Goal: Information Seeking & Learning: Learn about a topic

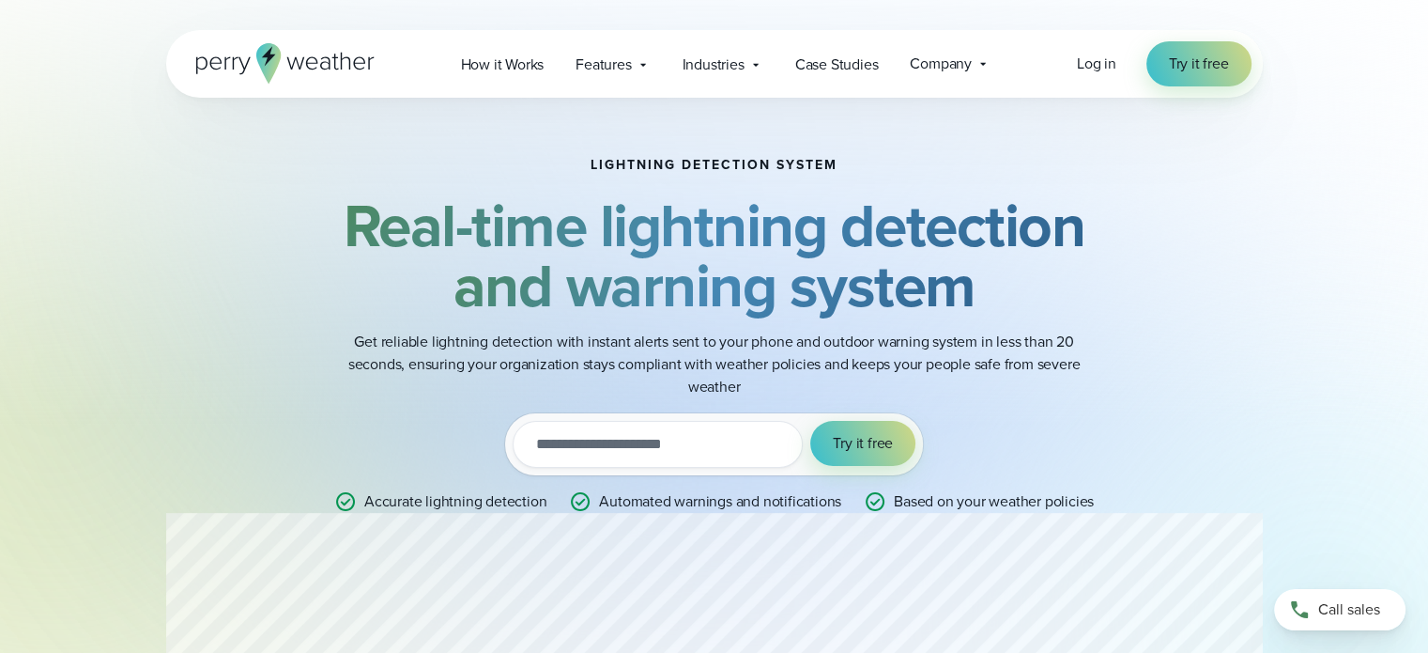
click at [1052, 265] on strong "Real-time lightning detection and warning system" at bounding box center [715, 255] width 742 height 148
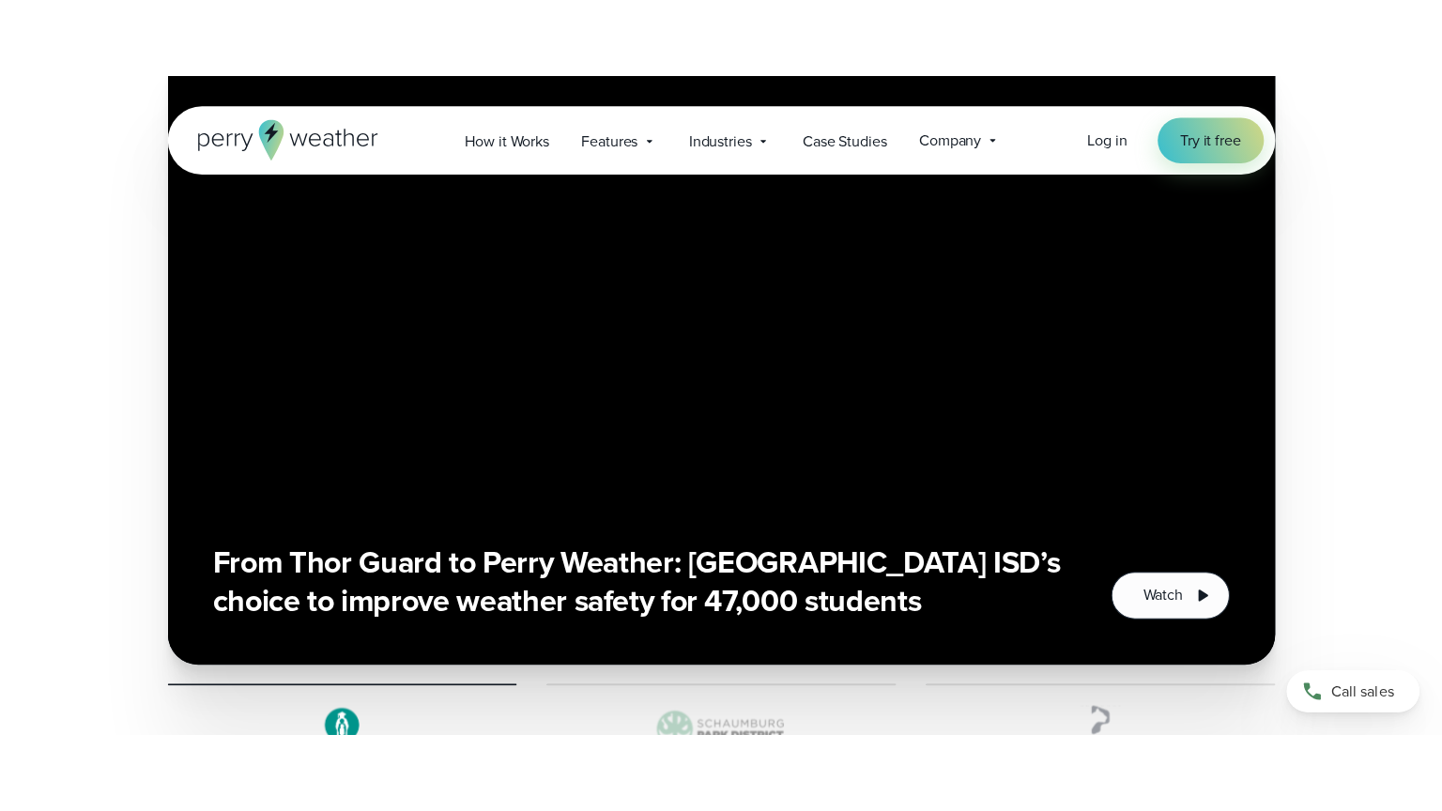
scroll to position [3310, 0]
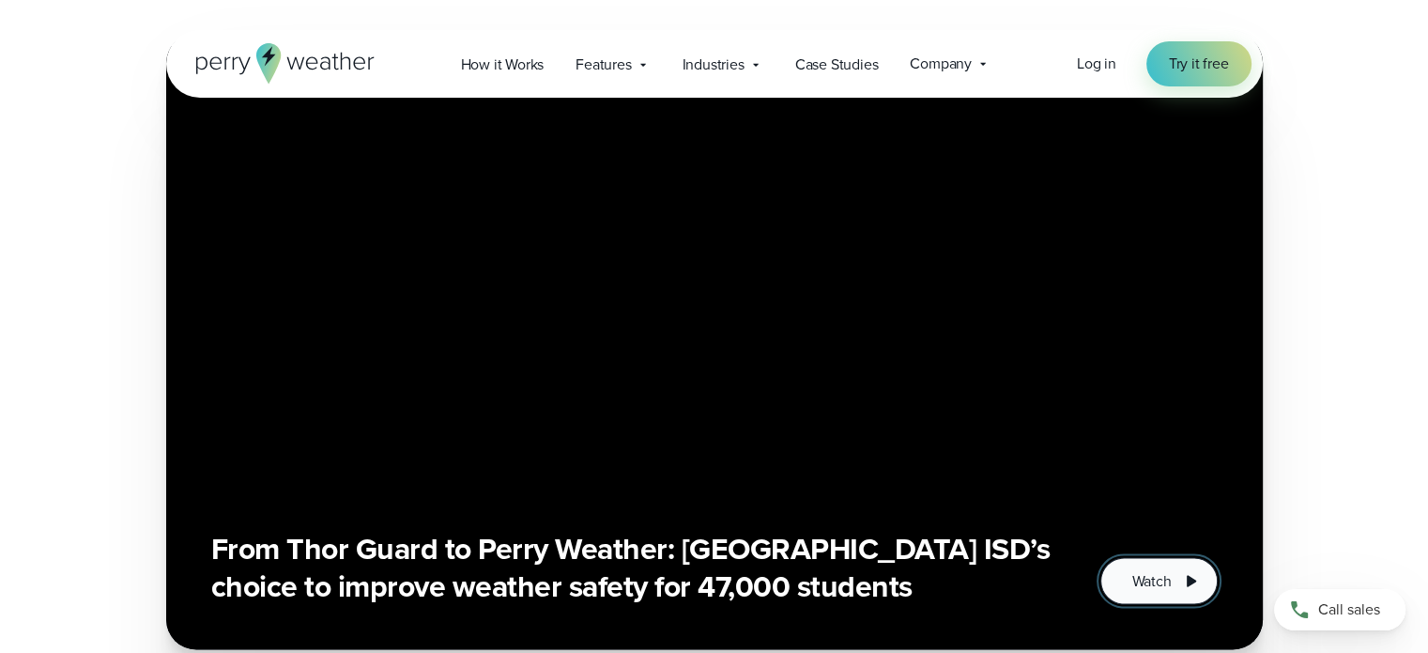
click at [1187, 585] on icon "1 of 3" at bounding box center [1190, 580] width 23 height 23
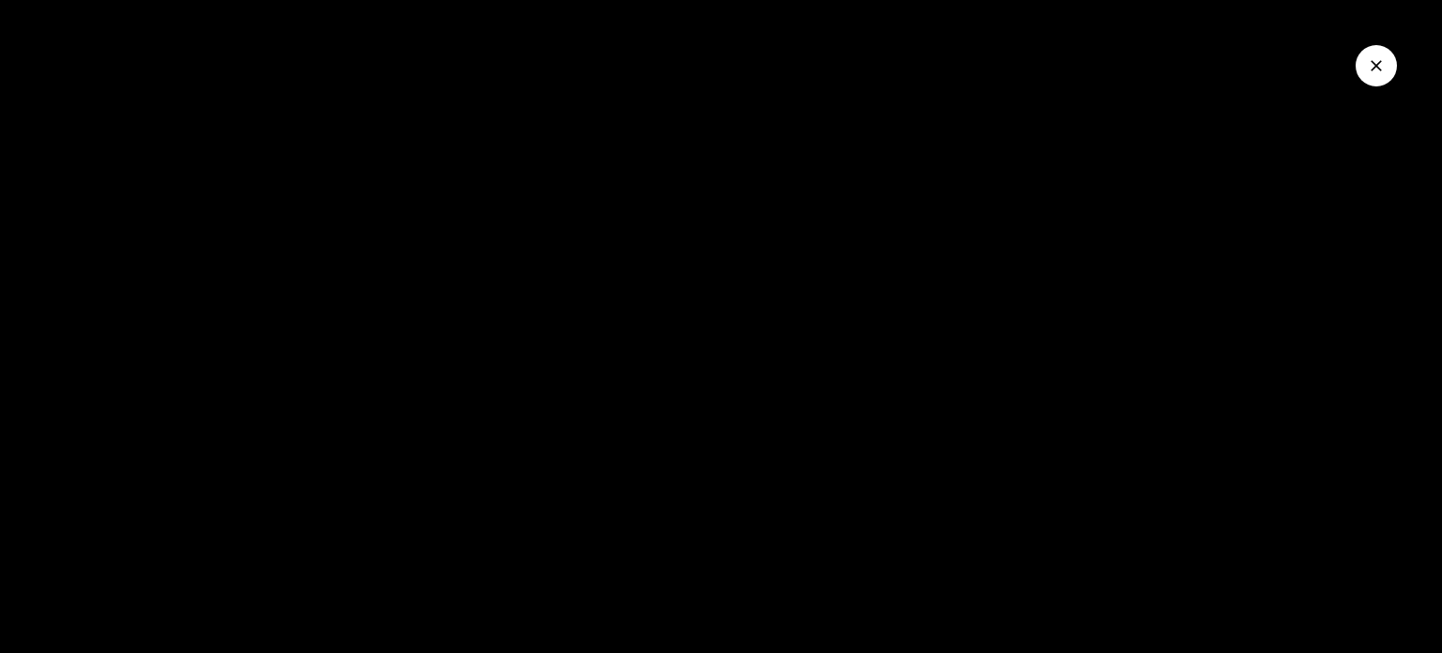
click at [515, 390] on div at bounding box center [721, 326] width 1442 height 653
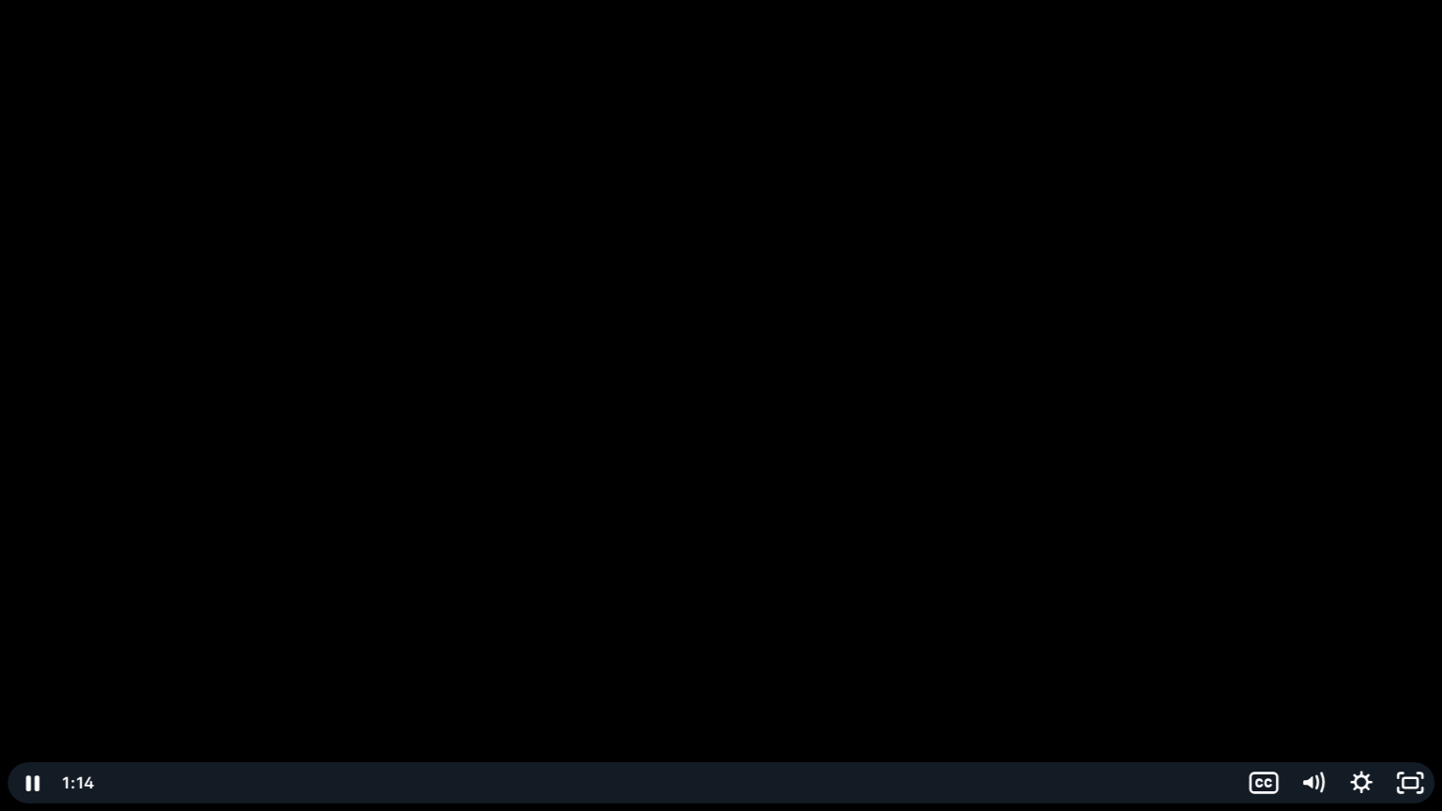
drag, startPoint x: 124, startPoint y: 783, endPoint x: 438, endPoint y: 807, distance: 314.5
click at [438, 652] on div "Click for sound @keyframes VOLUME_SMALL_WAVE_FLASH { 0% { opacity: 0; } 33% { o…" at bounding box center [721, 405] width 1442 height 811
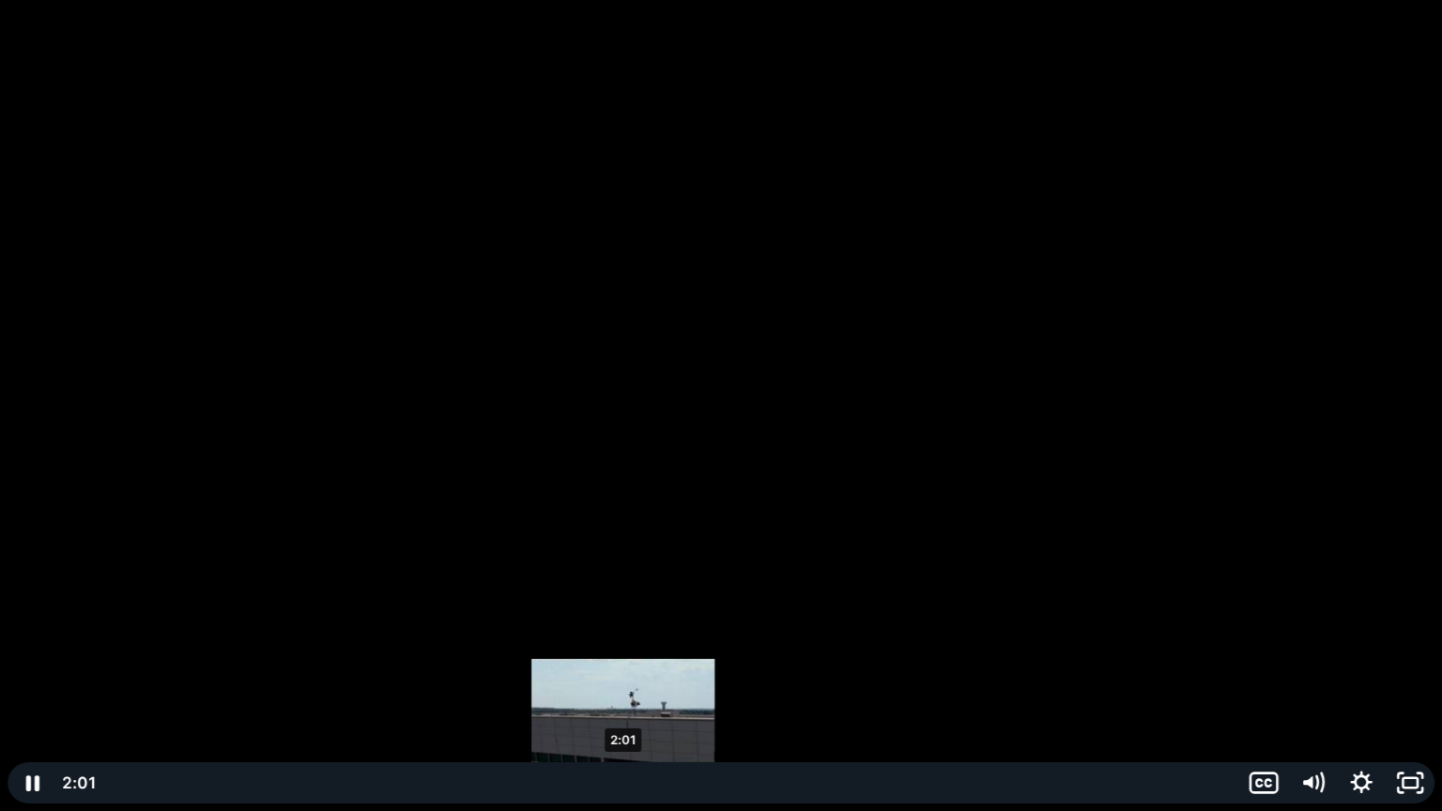
click at [623, 652] on div "2:01" at bounding box center [671, 782] width 1114 height 41
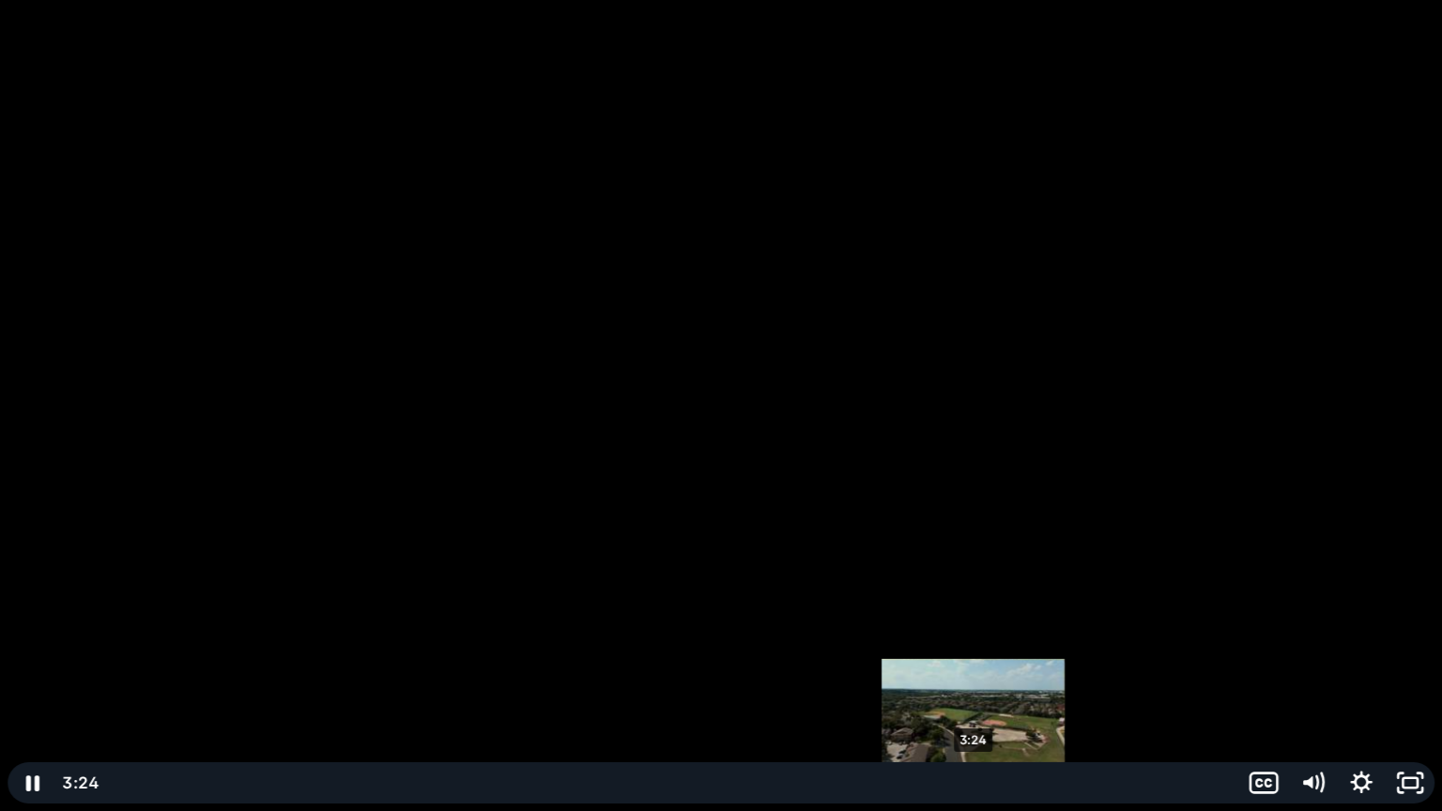
click at [974, 652] on div "3:24" at bounding box center [671, 782] width 1114 height 41
click at [974, 652] on div "Playbar" at bounding box center [973, 783] width 14 height 14
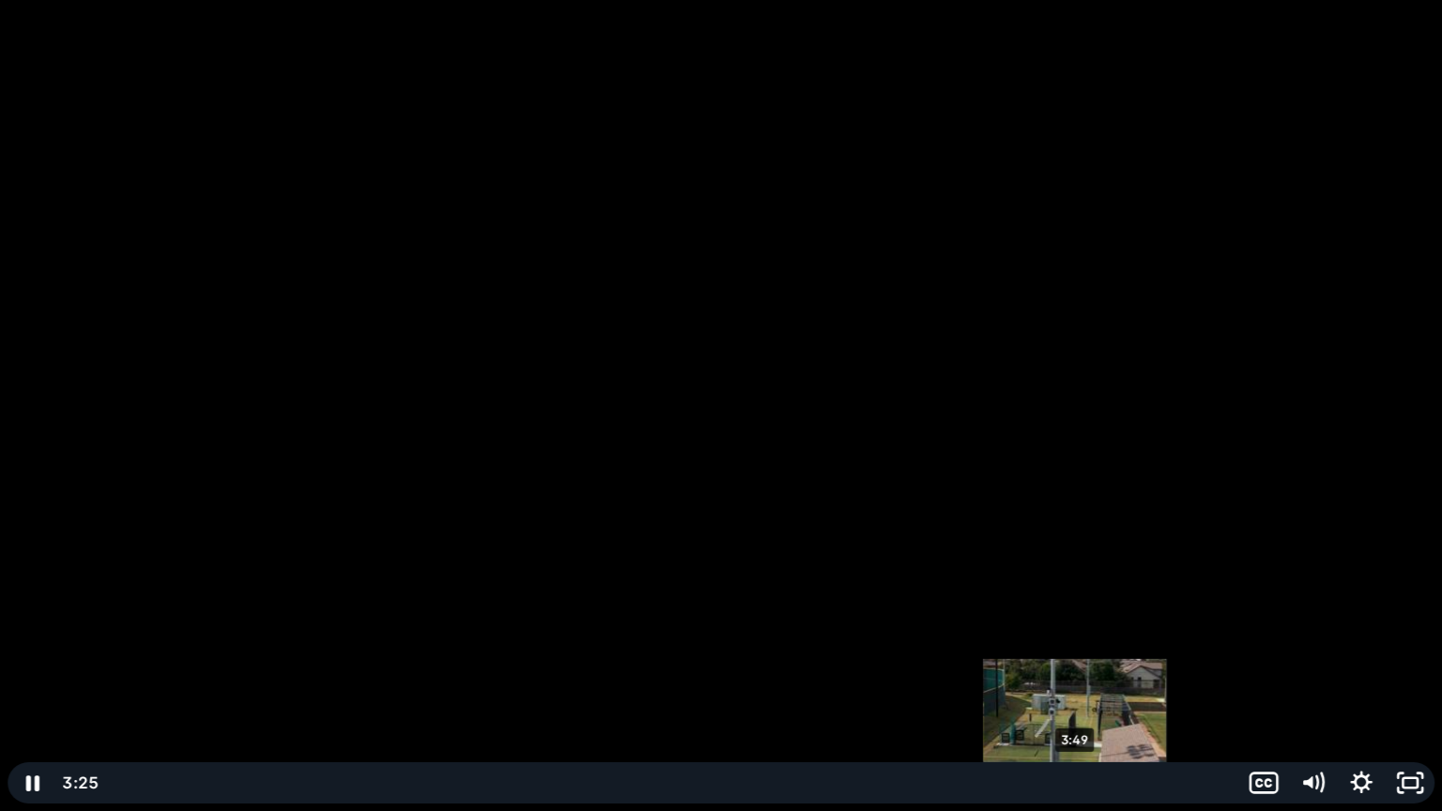
click at [1074, 652] on div "3:49" at bounding box center [671, 782] width 1114 height 41
click at [1119, 652] on div "3:48" at bounding box center [671, 782] width 1114 height 41
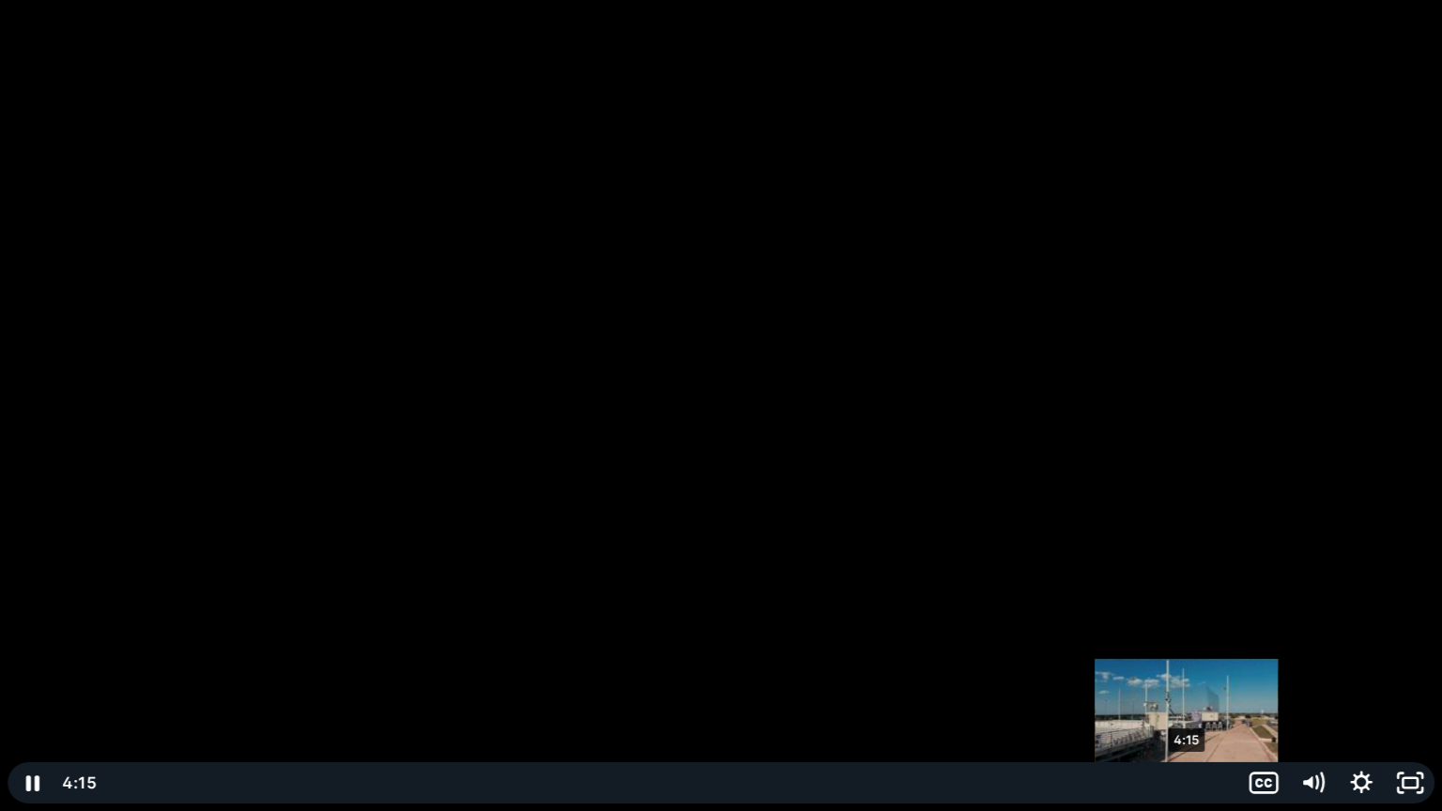
click at [1188, 652] on div "4:15" at bounding box center [671, 782] width 1114 height 41
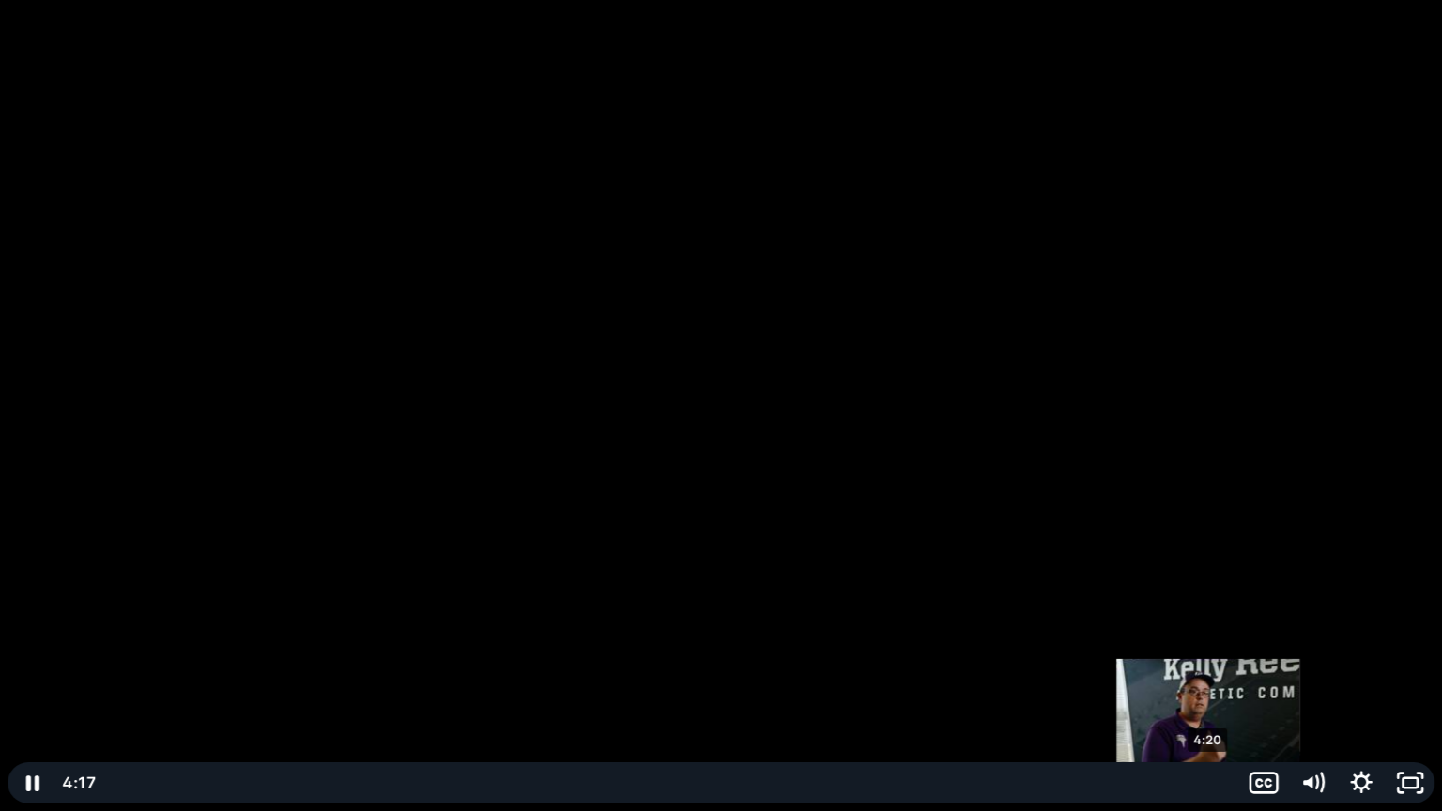
click at [1209, 652] on div "4:20" at bounding box center [671, 782] width 1114 height 41
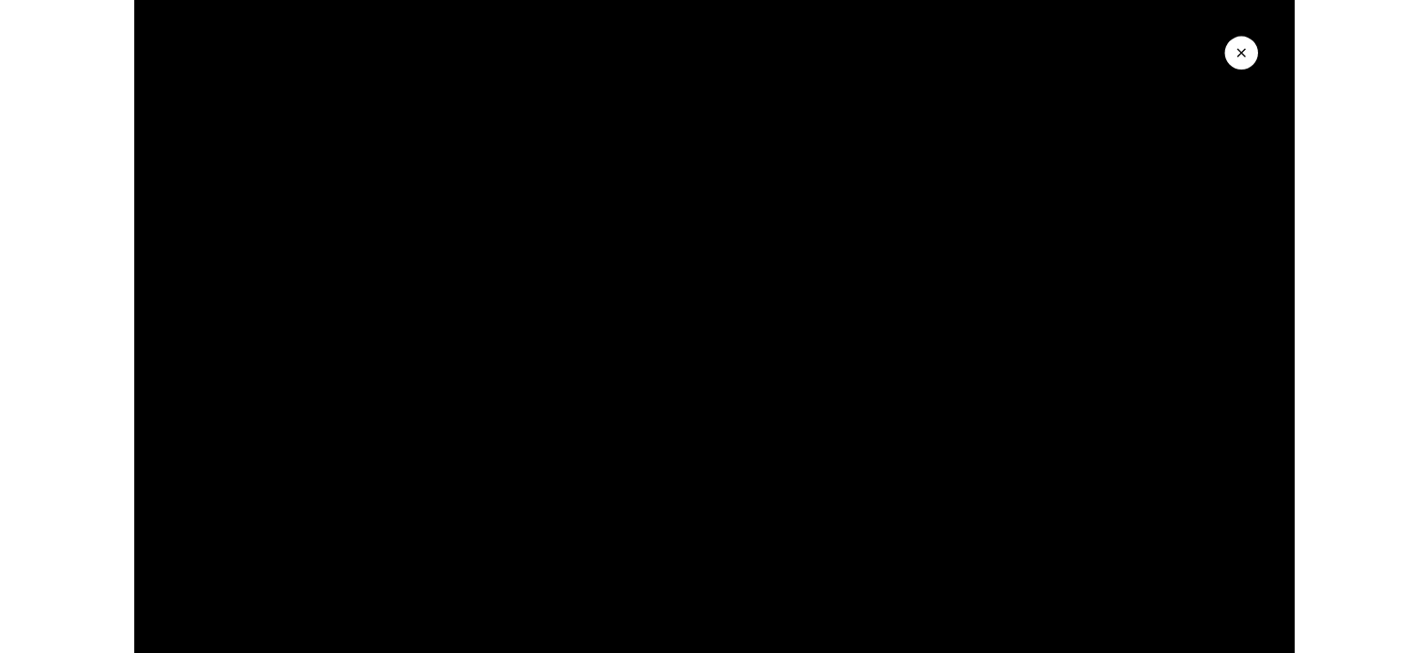
scroll to position [3311, 0]
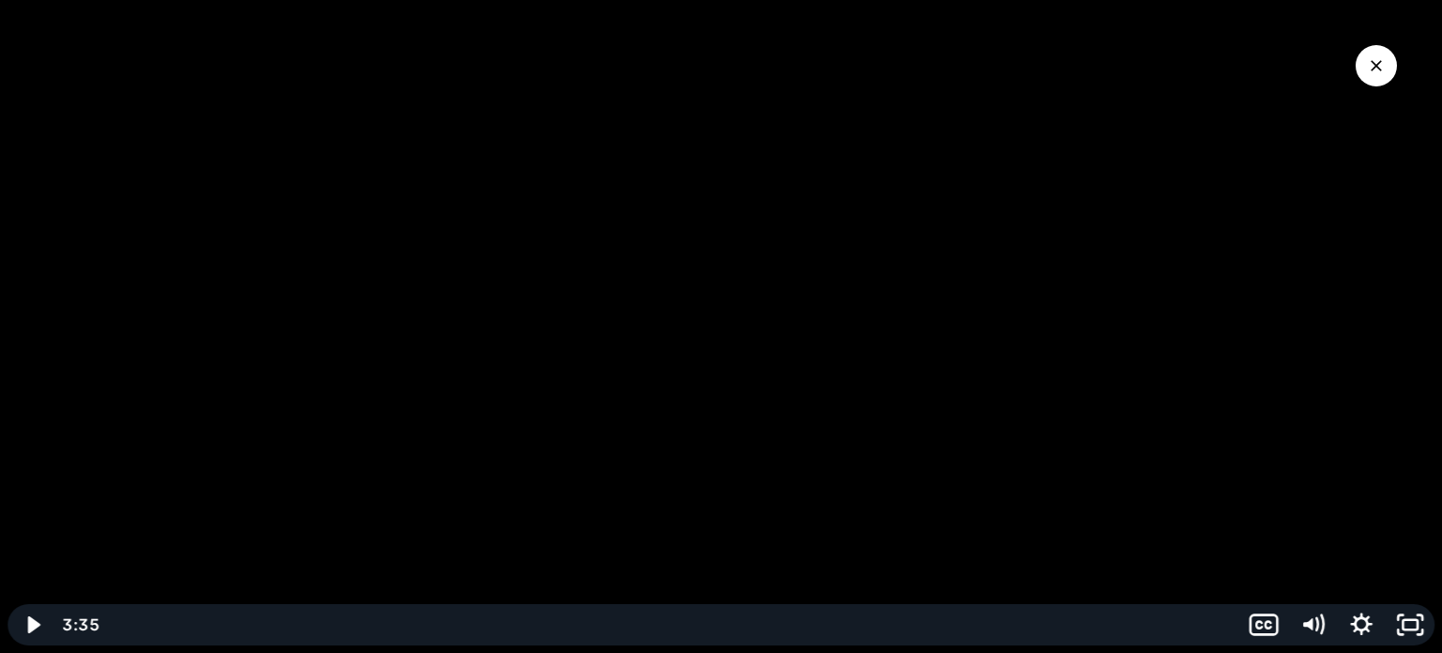
click at [1427, 203] on div at bounding box center [721, 326] width 1442 height 653
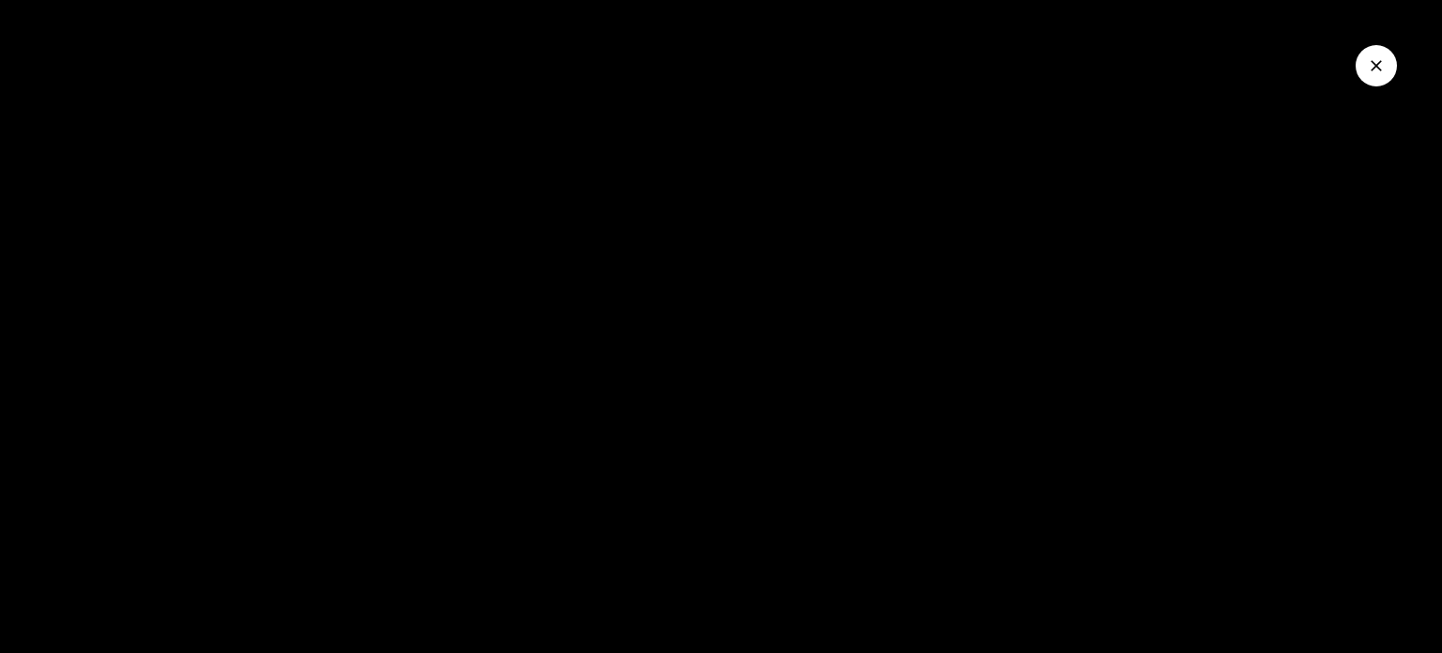
click at [1394, 56] on button "Close Video" at bounding box center [1376, 65] width 41 height 41
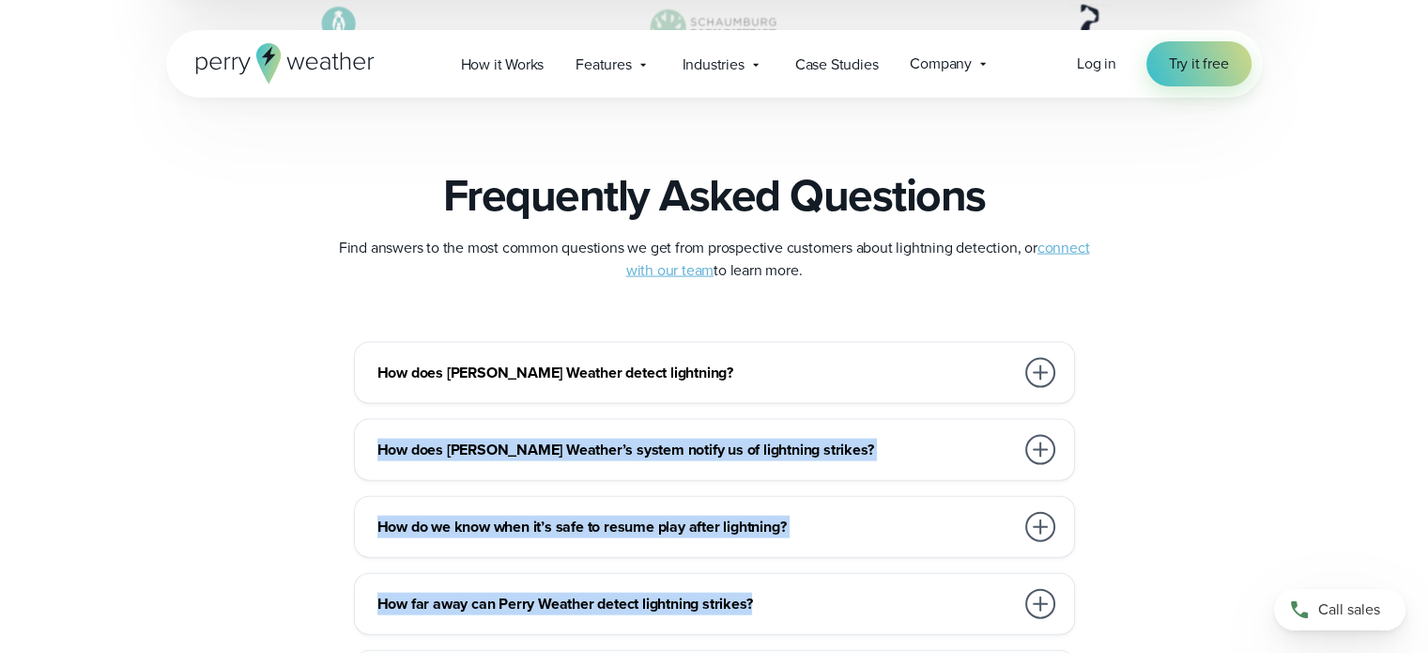
scroll to position [4012, 0]
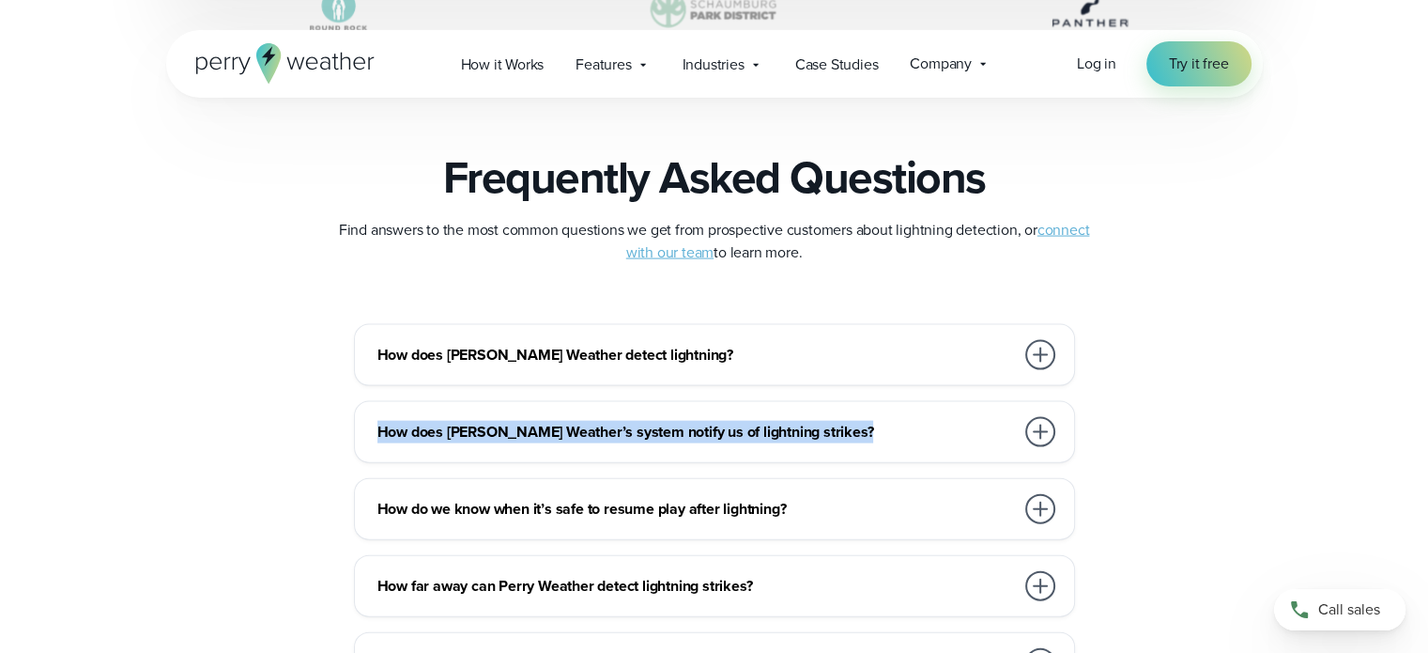
drag, startPoint x: 1423, startPoint y: 397, endPoint x: 1410, endPoint y: 370, distance: 30.2
click at [1410, 370] on div "How does Perry Weather detect lightning? Perry Weather detects all lightning st…" at bounding box center [714, 586] width 1428 height 524
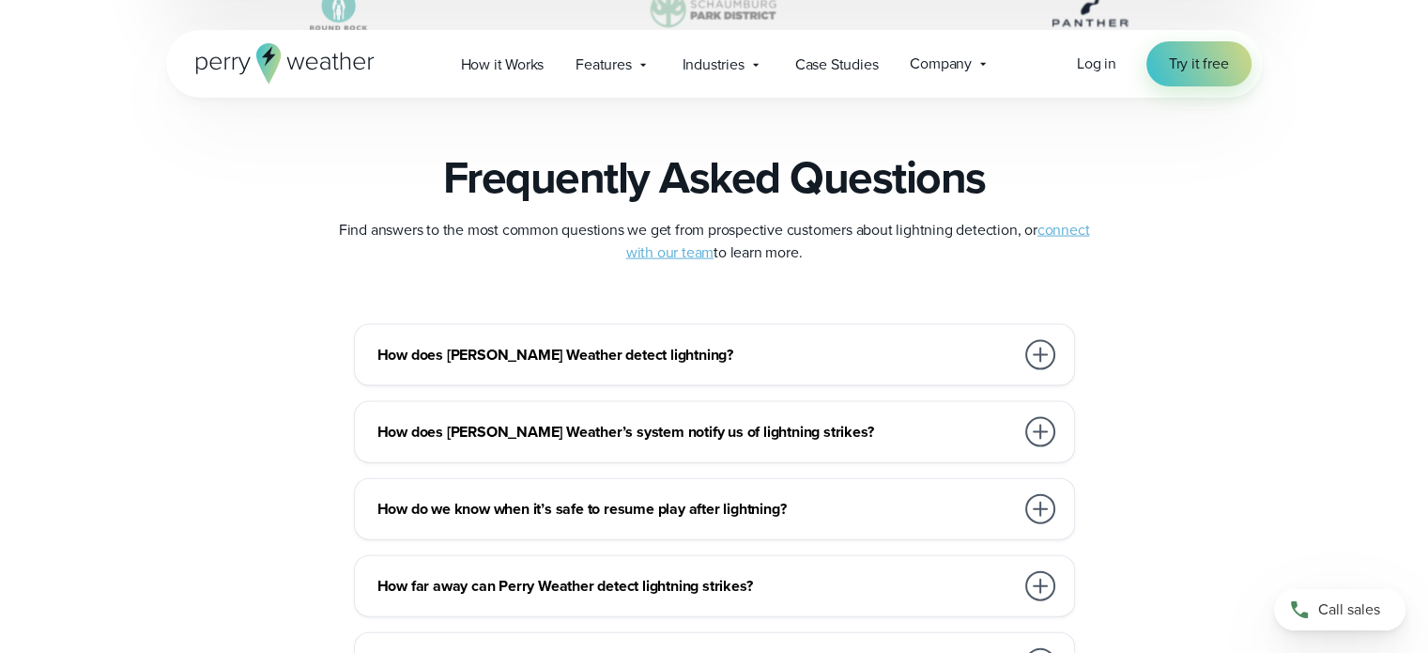
click at [1048, 359] on div at bounding box center [1040, 355] width 30 height 30
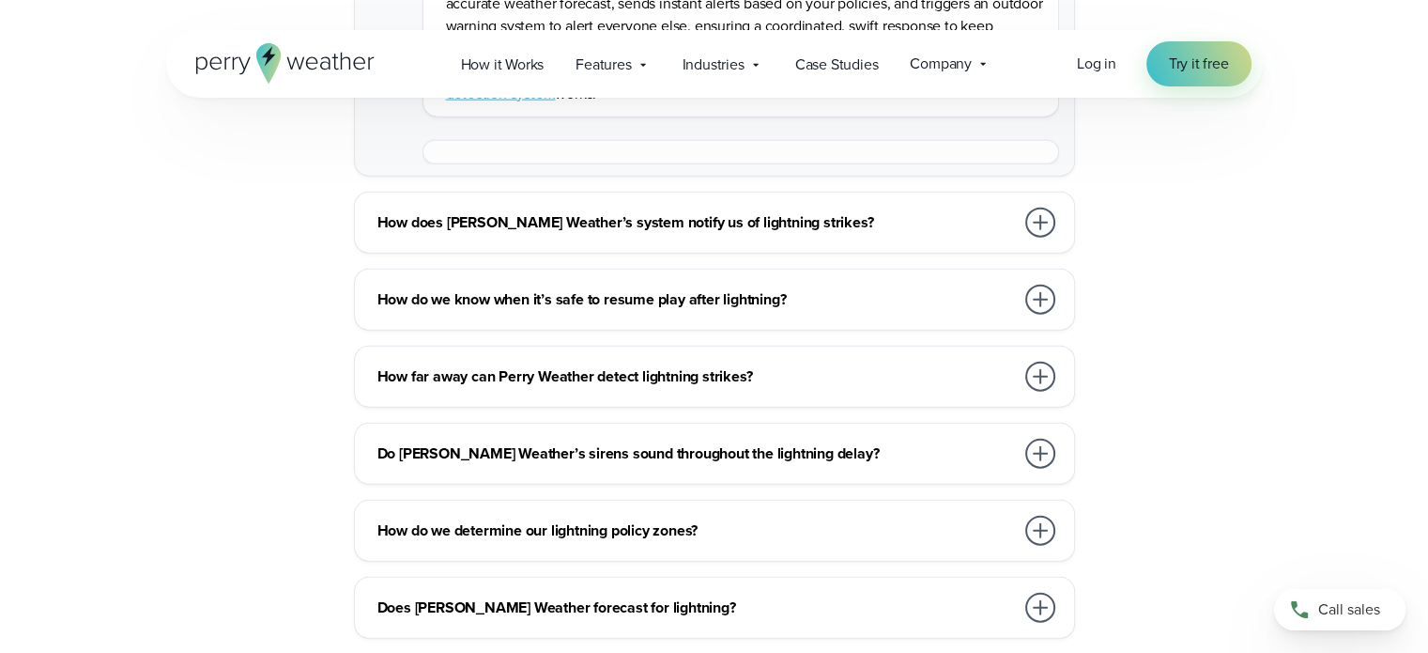
scroll to position [4499, 0]
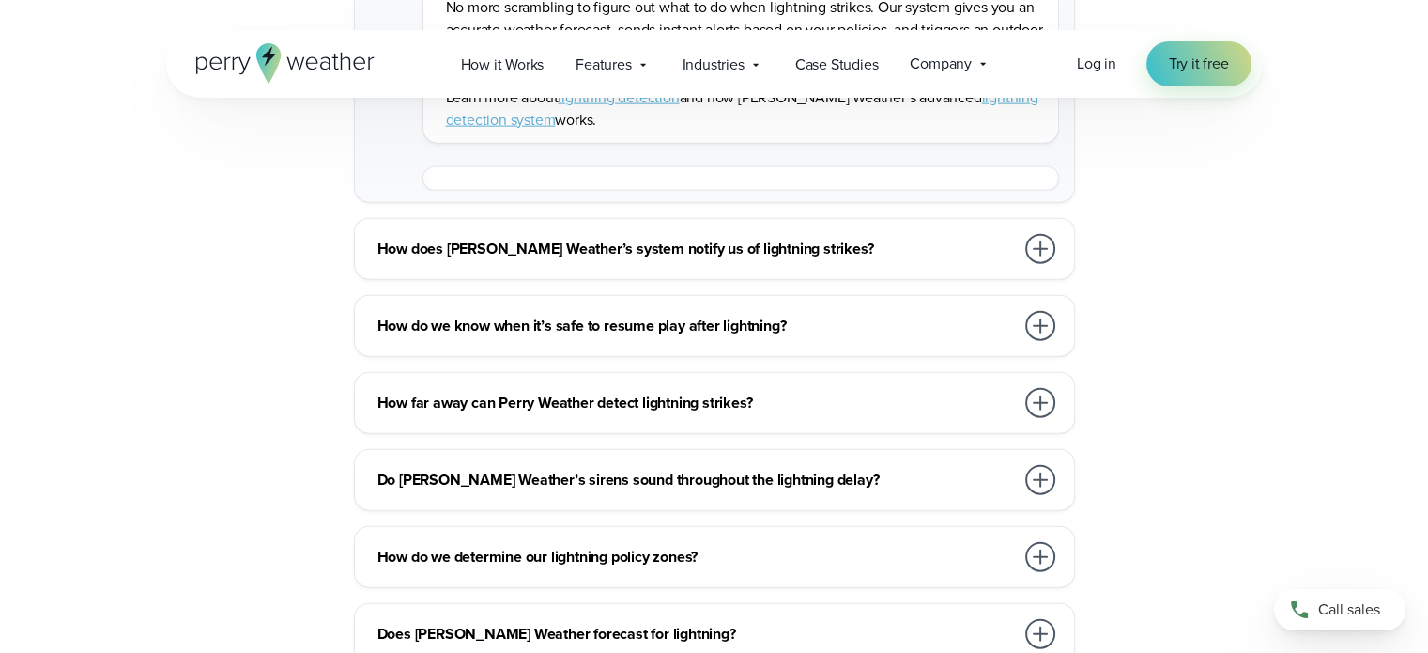
click at [1016, 315] on div "How do we know when it’s safe to resume play after lightning?" at bounding box center [718, 326] width 682 height 38
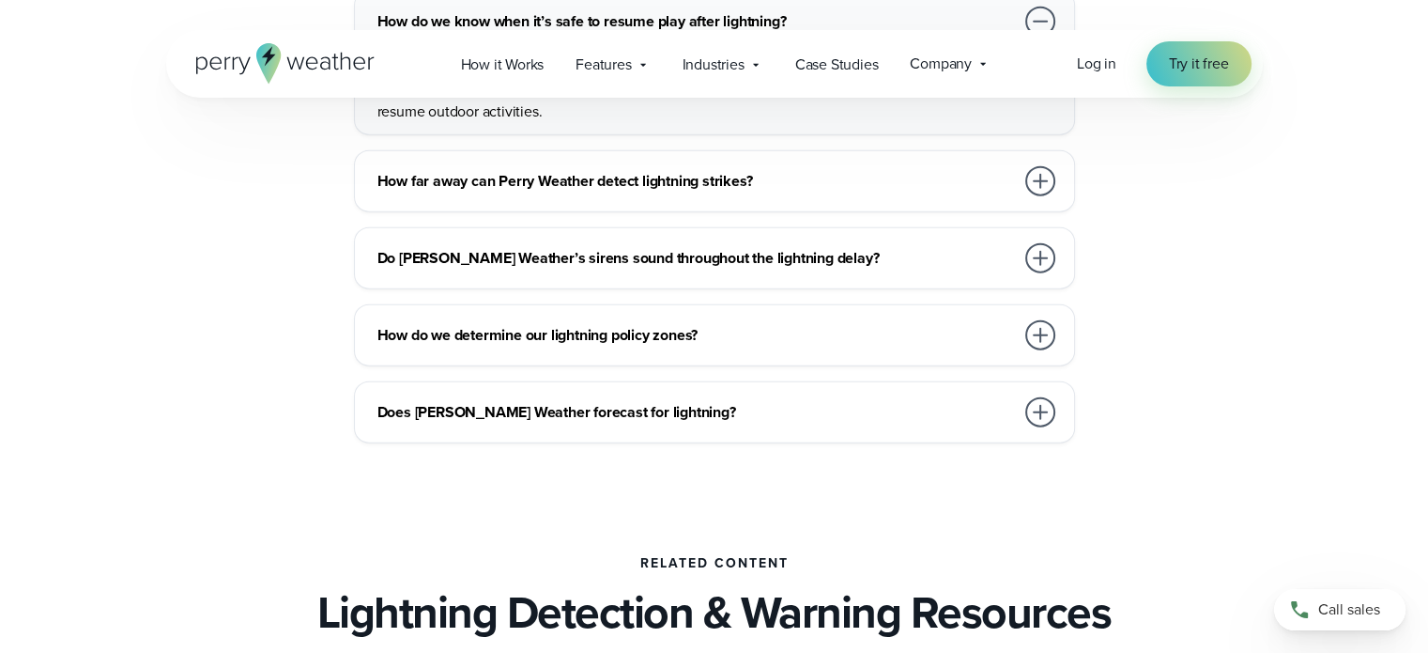
click at [1027, 319] on div at bounding box center [1041, 335] width 38 height 38
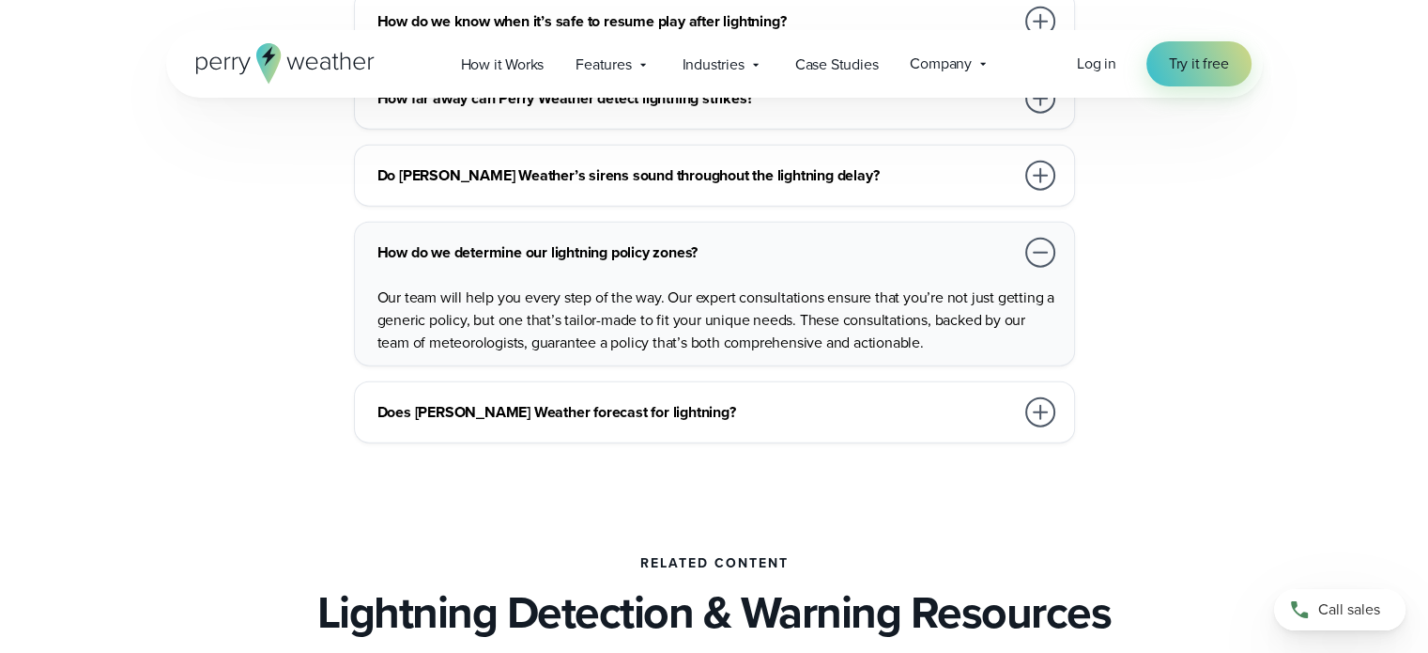
click at [1028, 407] on div at bounding box center [1040, 412] width 30 height 30
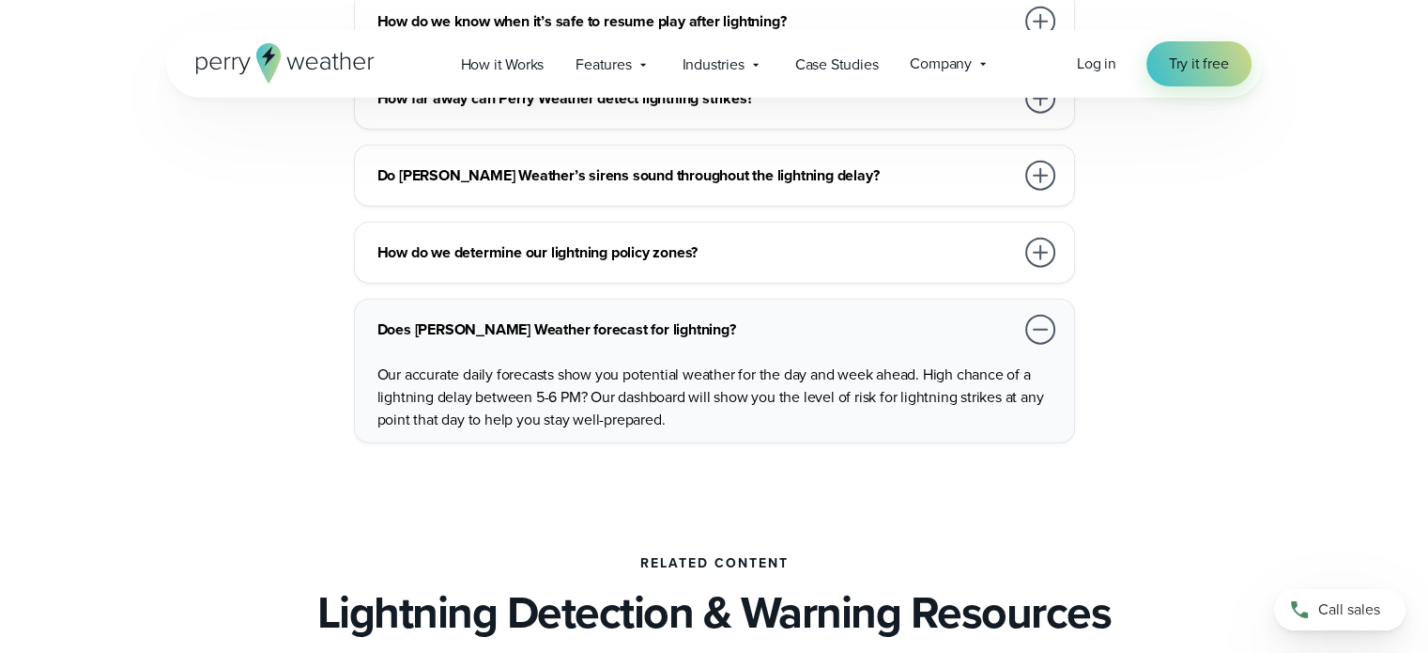
click at [316, 67] on icon at bounding box center [285, 63] width 178 height 40
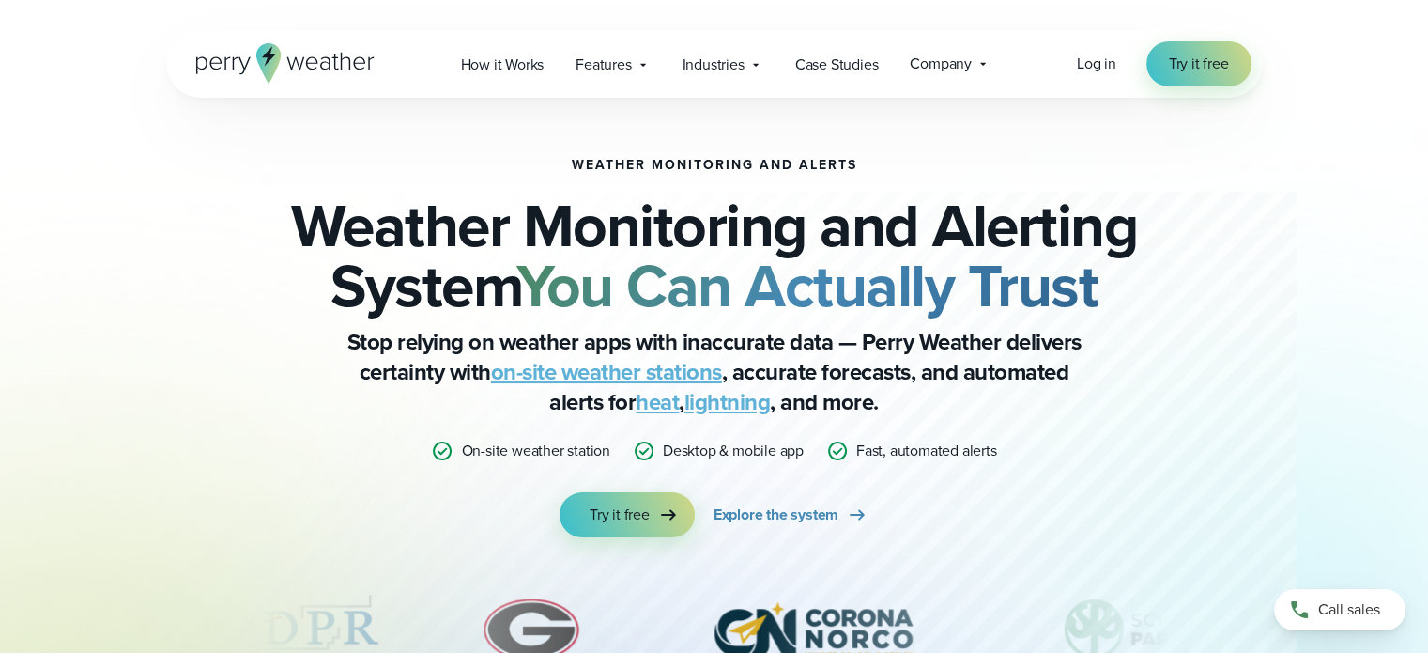
click at [753, 142] on div "Weather Monitoring and Alerts Weather Monitoring and Alerting System You Can Ac…" at bounding box center [714, 433] width 1097 height 670
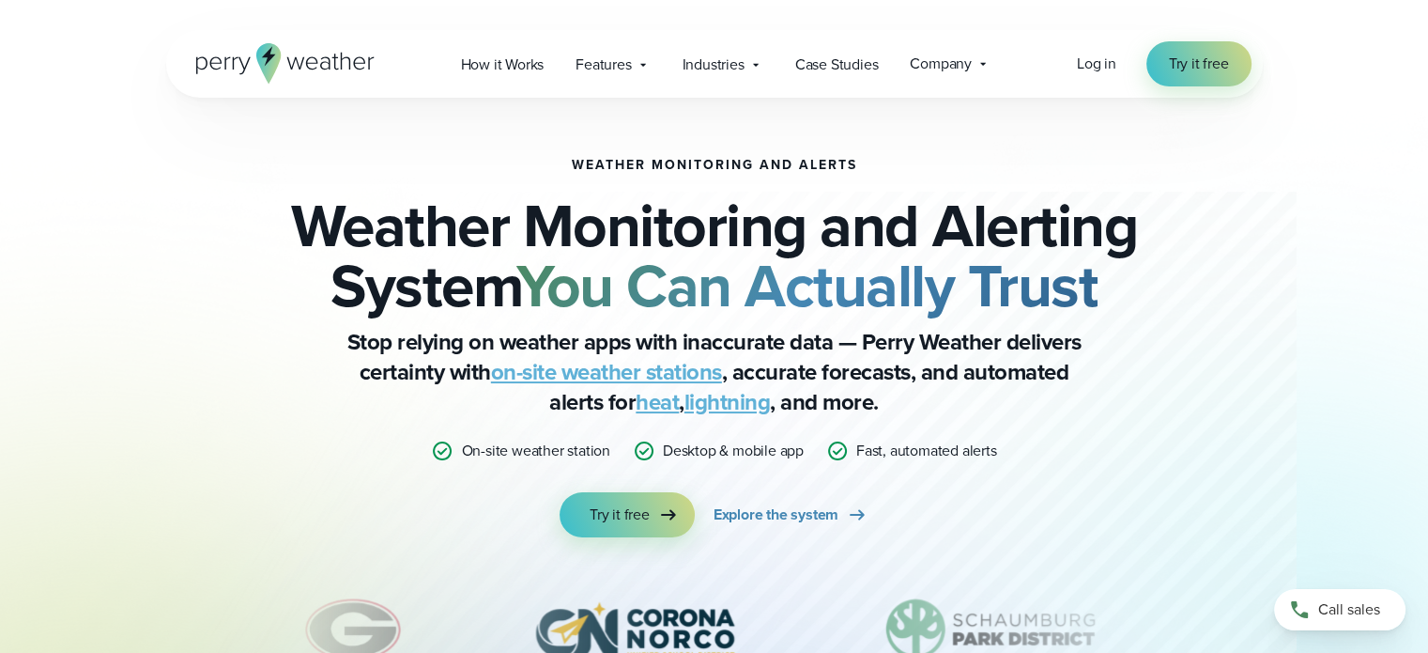
click at [753, 142] on div "Weather Monitoring and Alerts Weather Monitoring and Alerting System You Can Ac…" at bounding box center [714, 433] width 1097 height 670
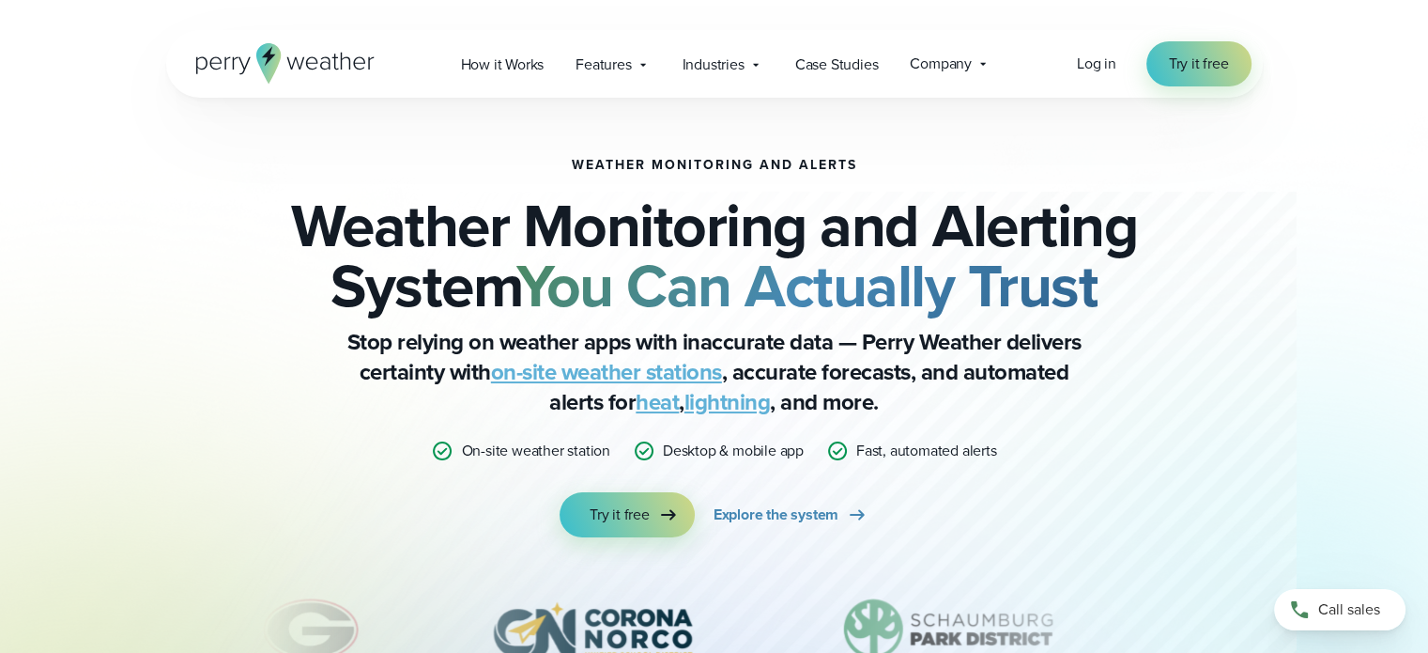
click at [753, 142] on div "Weather Monitoring and Alerts Weather Monitoring and Alerting System You Can Ac…" at bounding box center [714, 433] width 1097 height 670
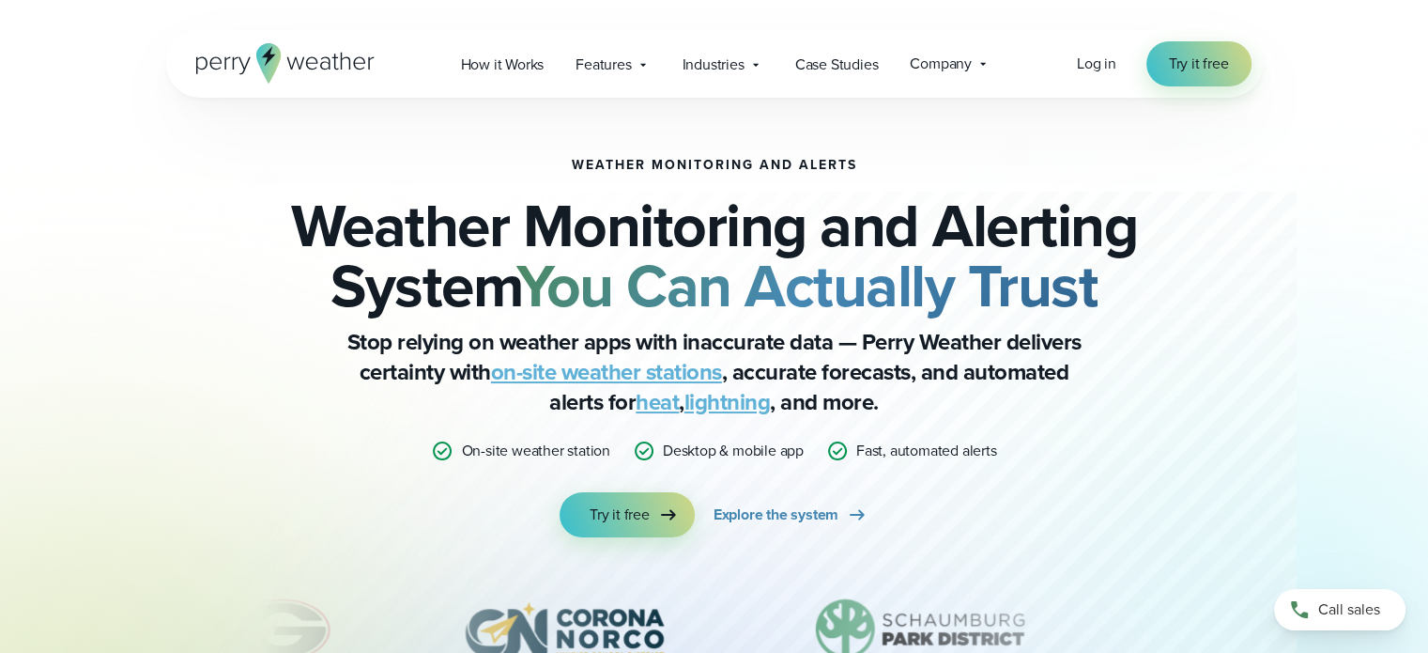
click at [753, 142] on div "Weather Monitoring and Alerts Weather Monitoring and Alerting System You Can Ac…" at bounding box center [714, 433] width 1097 height 670
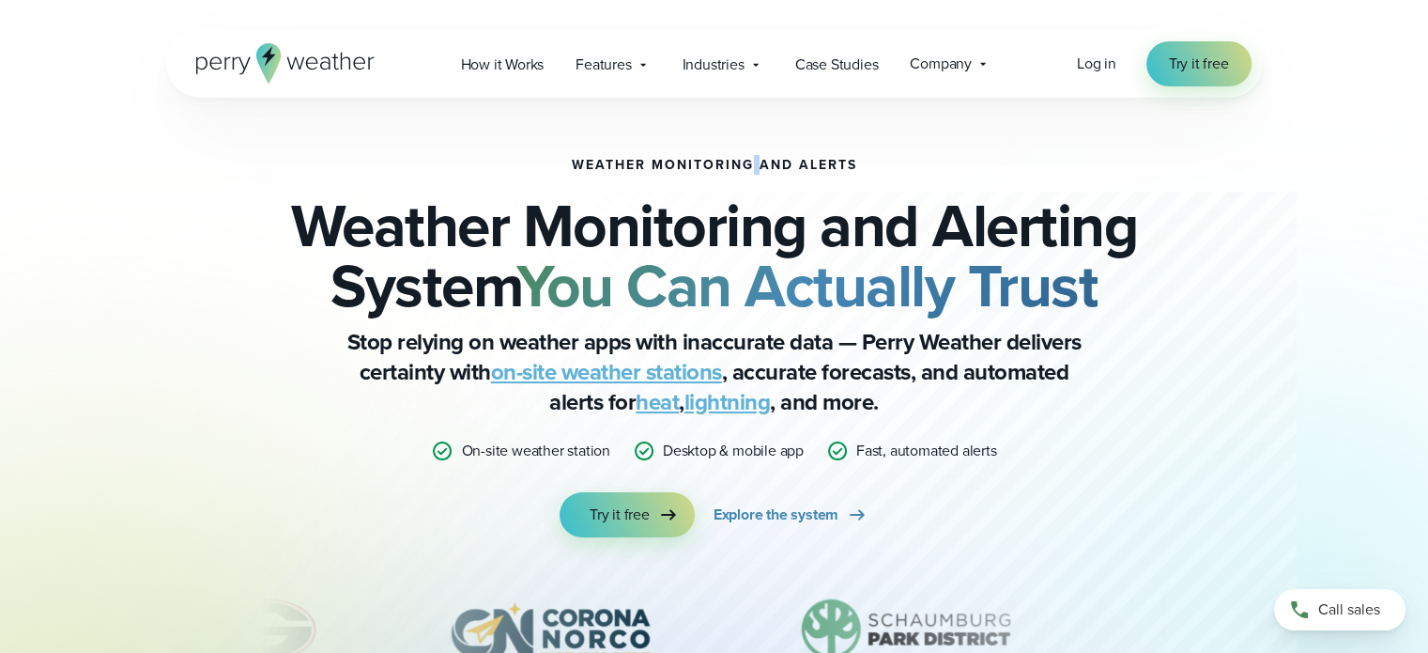
click at [753, 142] on div "Weather Monitoring and Alerts Weather Monitoring and Alerting System You Can Ac…" at bounding box center [714, 433] width 1097 height 670
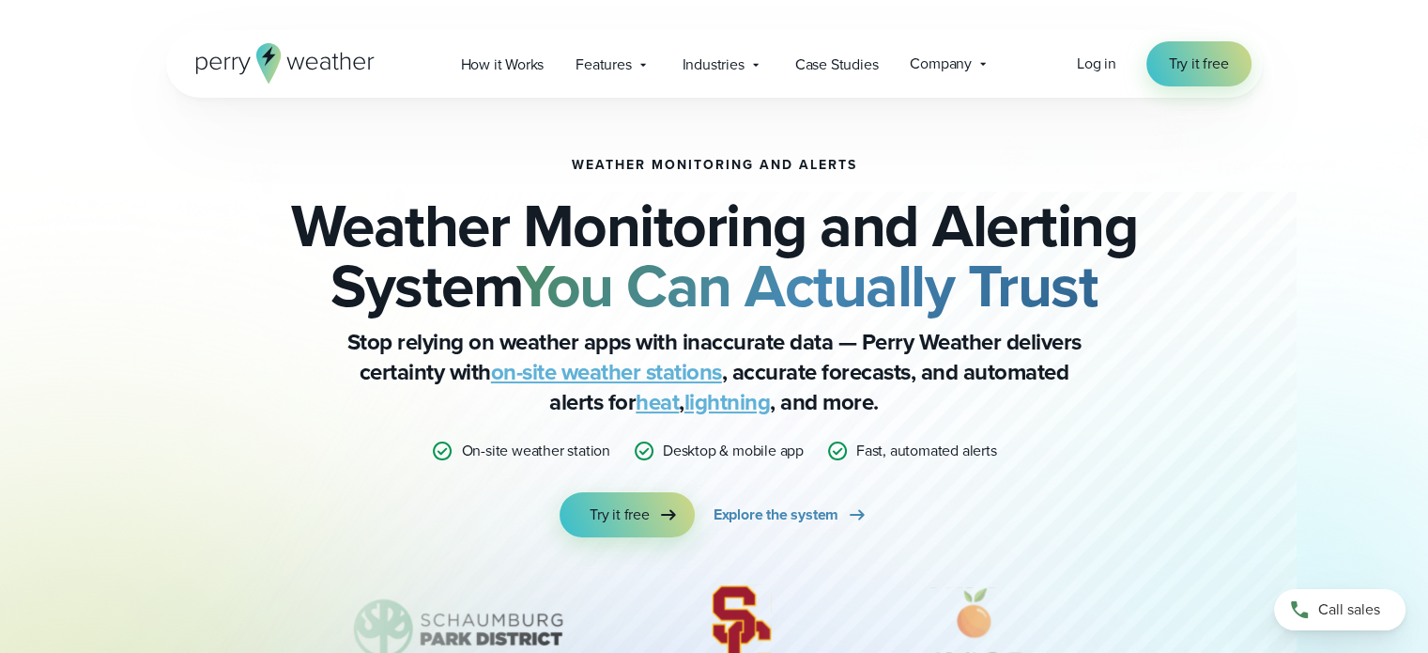
click at [744, 278] on strong "You Can Actually Trust" at bounding box center [806, 285] width 581 height 88
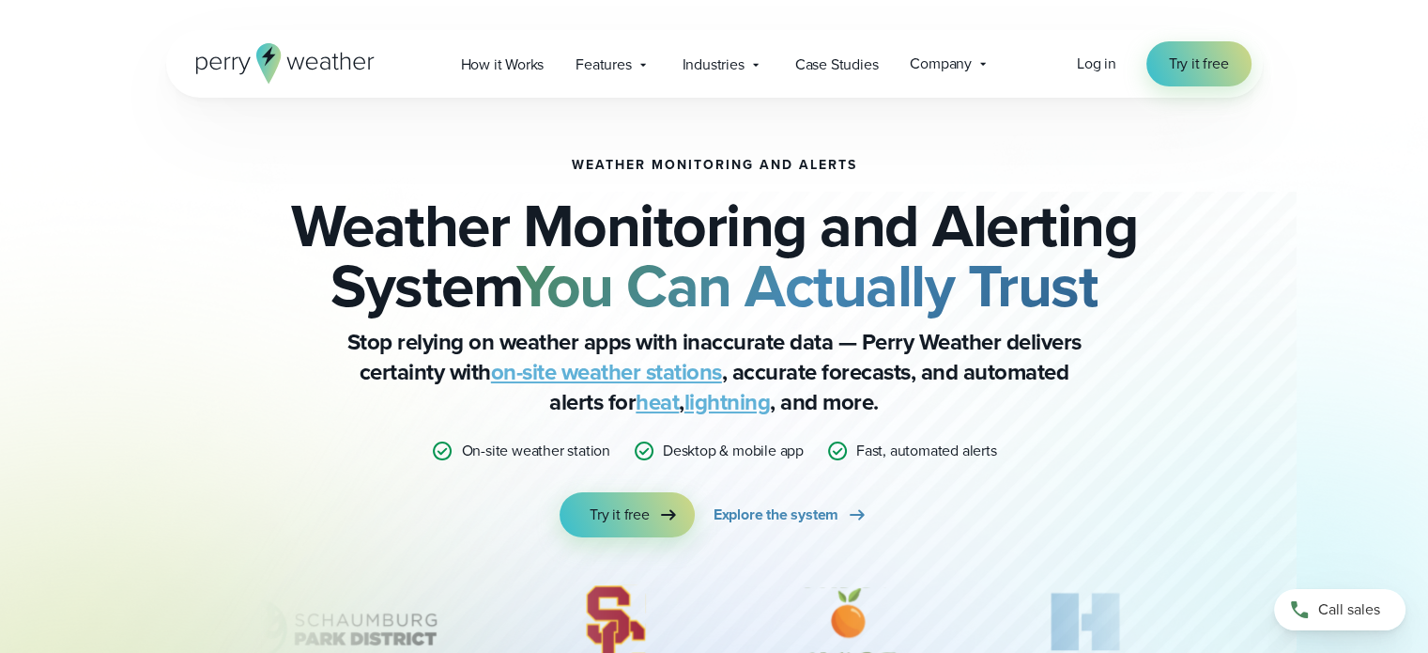
click at [730, 164] on h1 "Weather Monitoring and Alerts" at bounding box center [714, 165] width 285 height 15
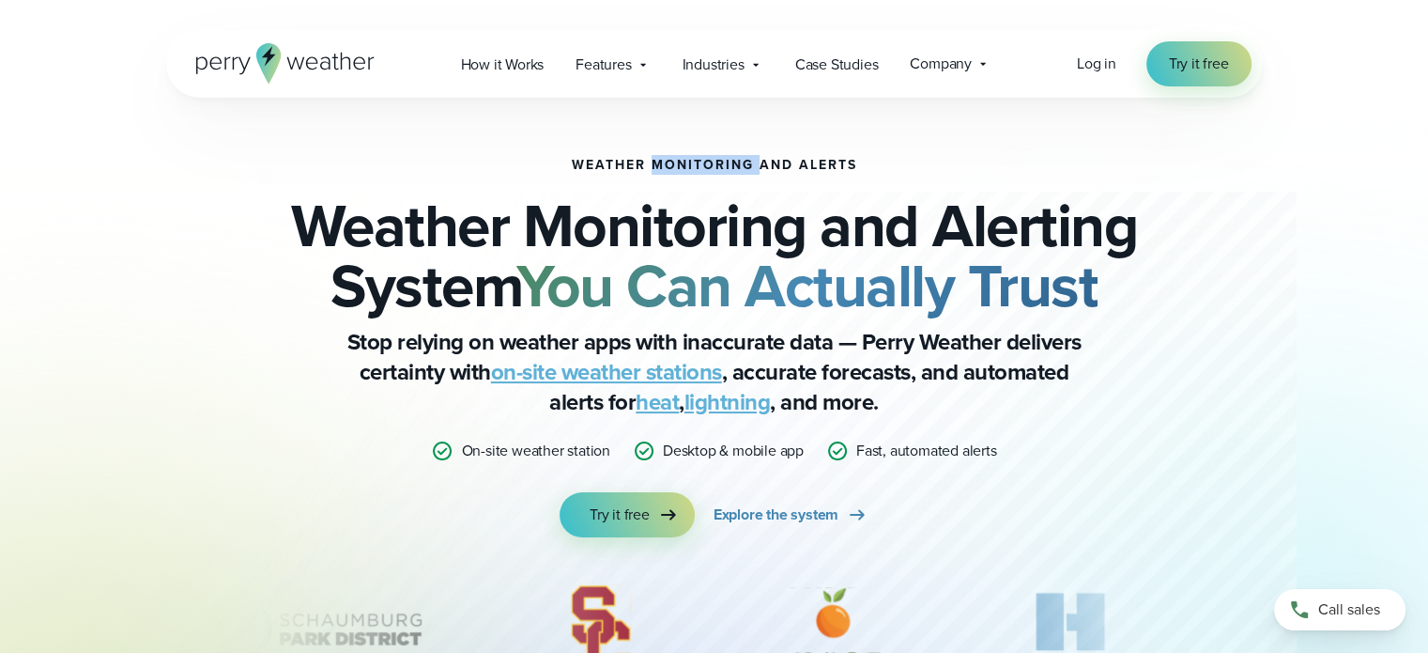
click at [730, 164] on h1 "Weather Monitoring and Alerts" at bounding box center [714, 165] width 285 height 15
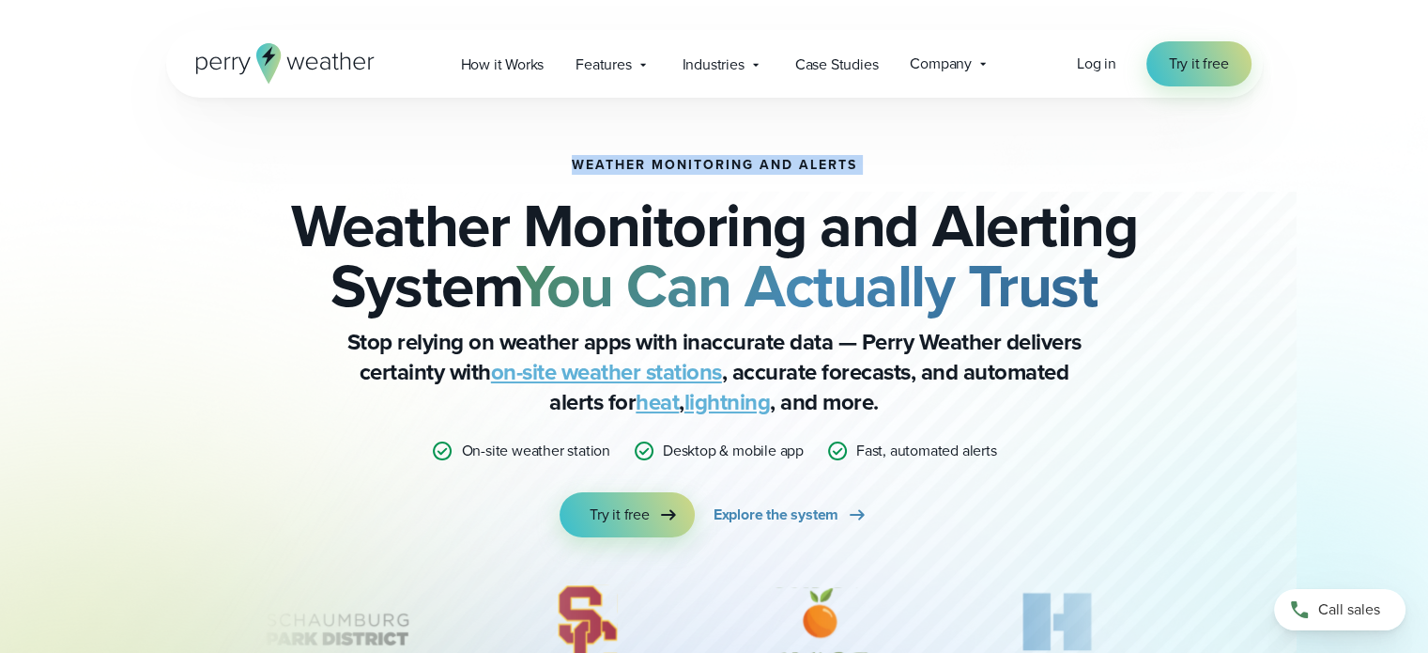
click at [730, 164] on h1 "Weather Monitoring and Alerts" at bounding box center [714, 165] width 285 height 15
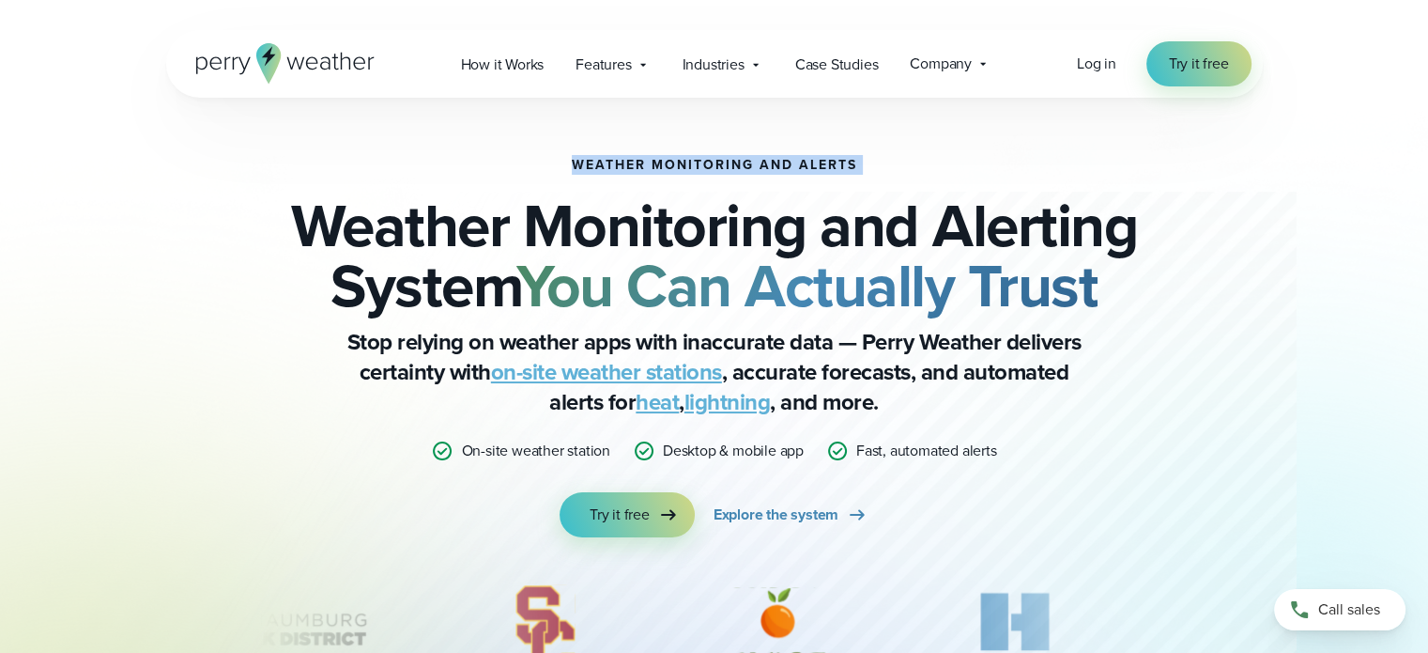
click at [715, 161] on h1 "Weather Monitoring and Alerts" at bounding box center [714, 165] width 285 height 15
